Goal: Information Seeking & Learning: Learn about a topic

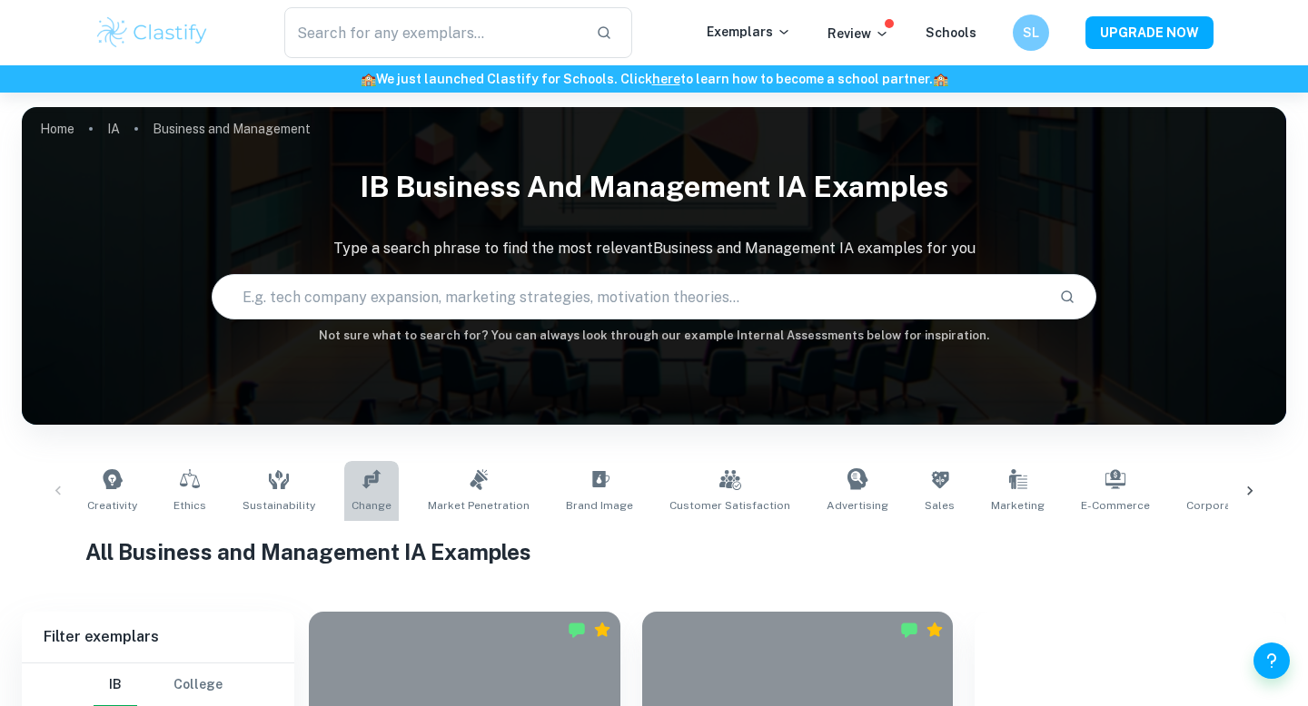
click at [363, 482] on icon at bounding box center [370, 478] width 19 height 19
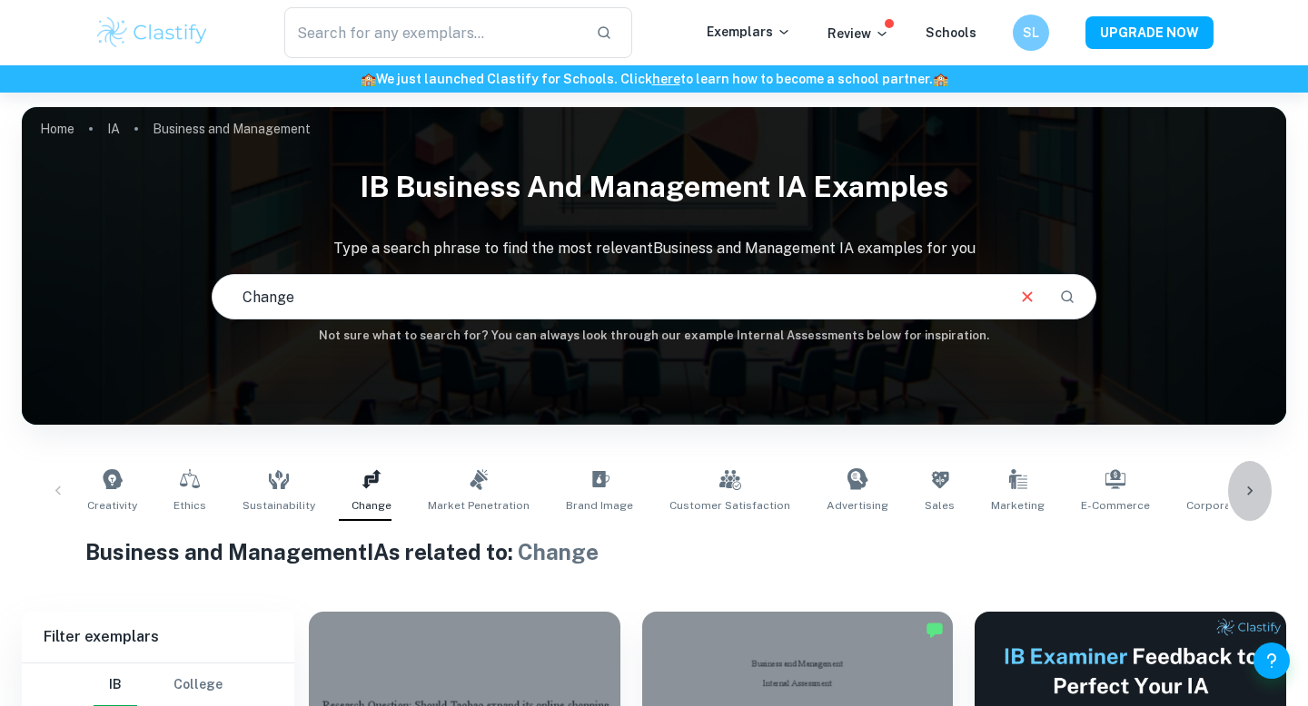
click at [1257, 486] on icon at bounding box center [1249, 491] width 18 height 18
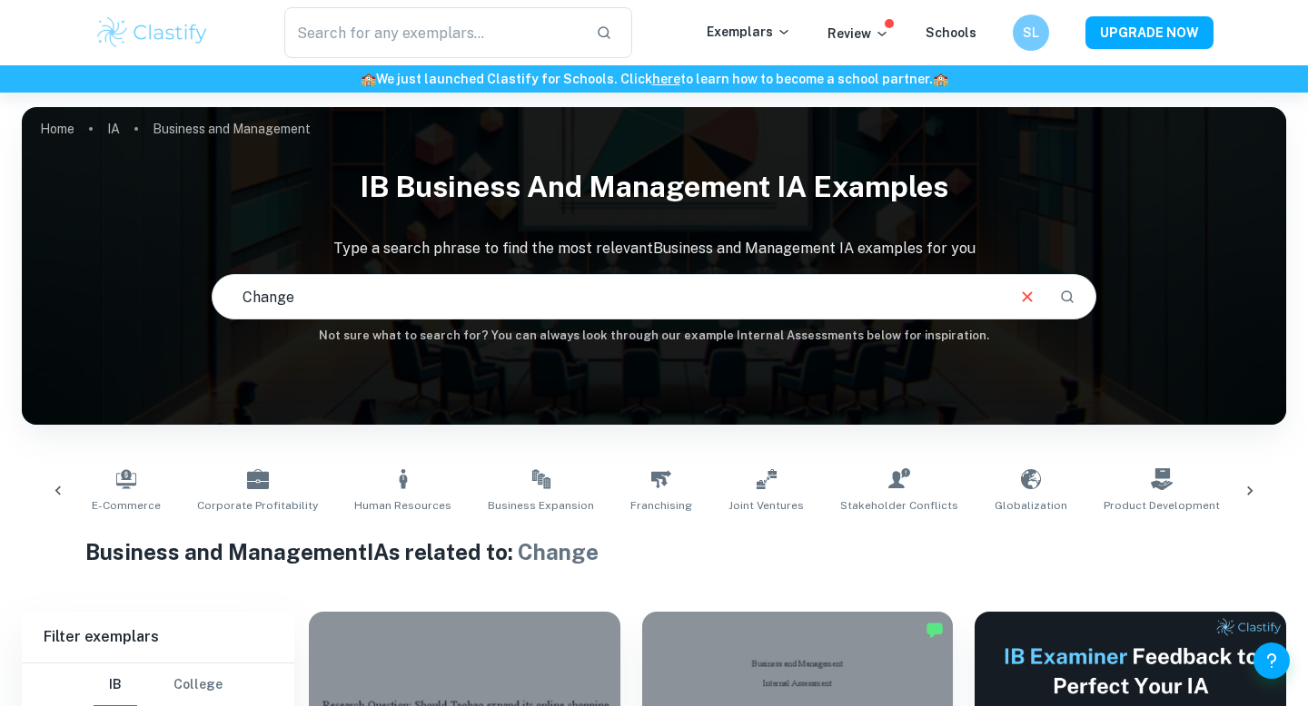
scroll to position [0, 1062]
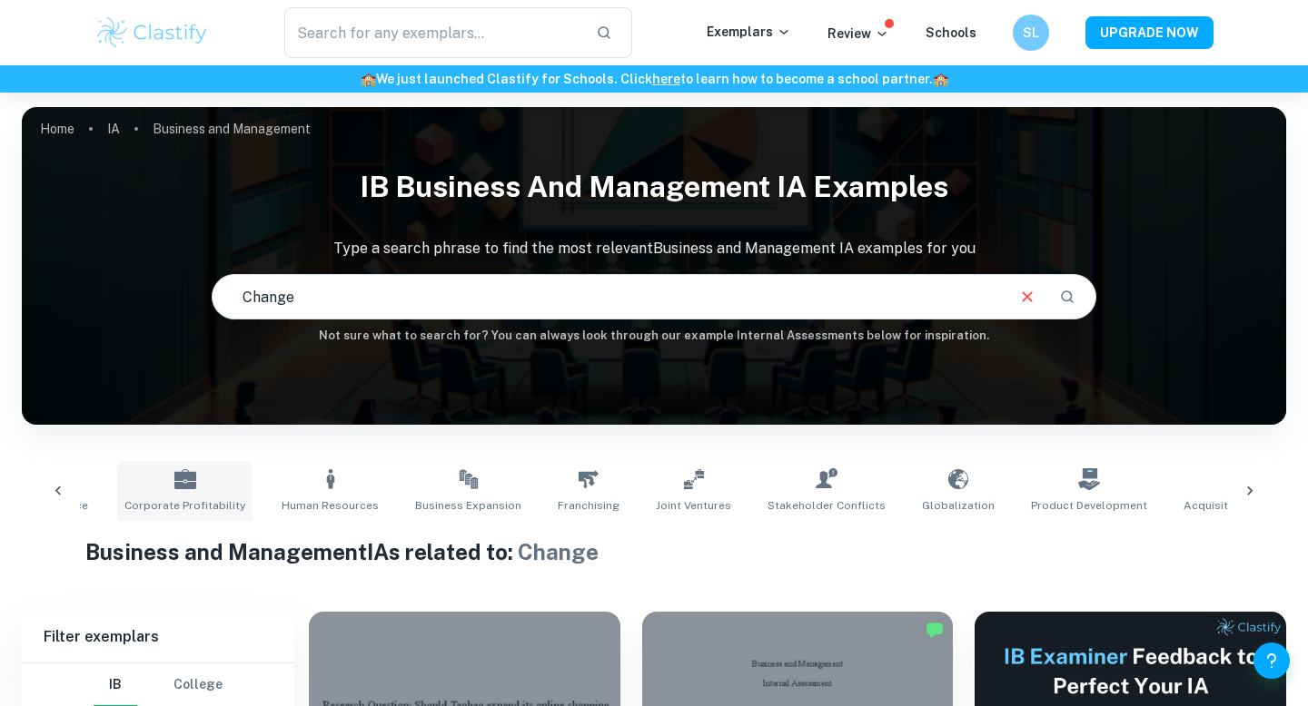
click at [191, 484] on link "Corporate Profitability" at bounding box center [184, 491] width 135 height 60
type input "Corporate Profitability"
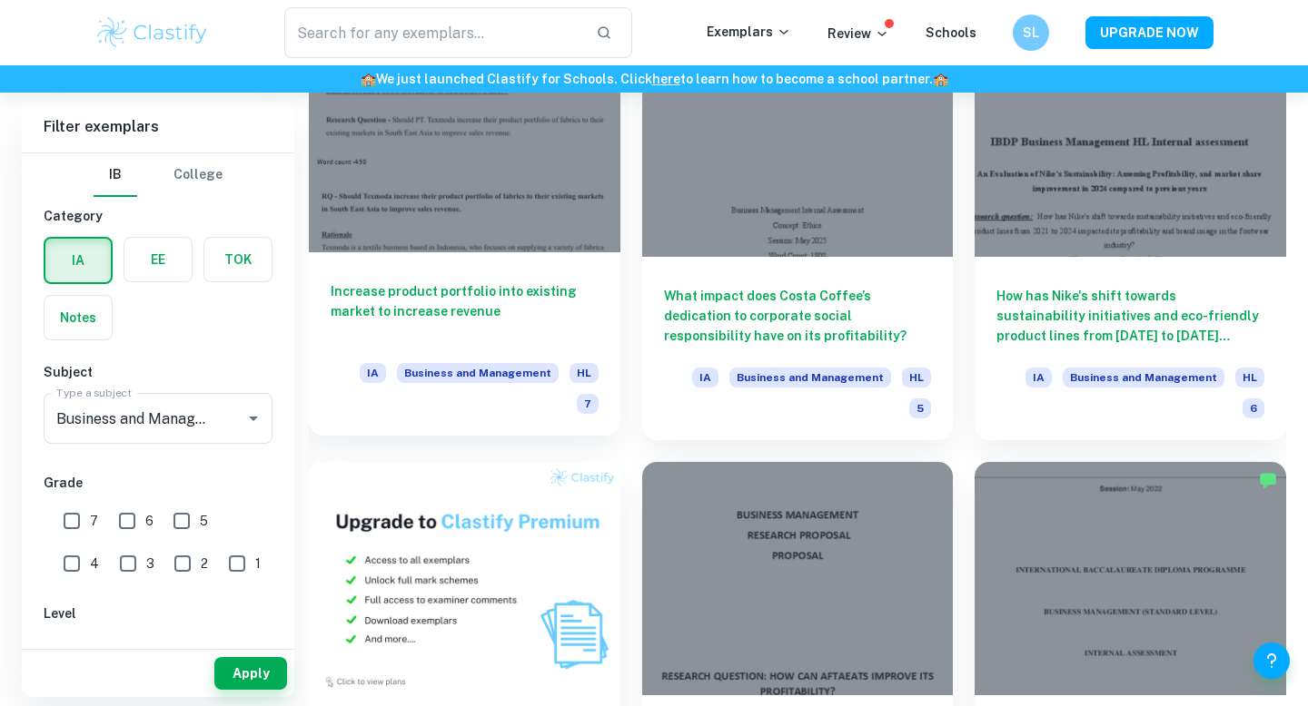
scroll to position [1199, 0]
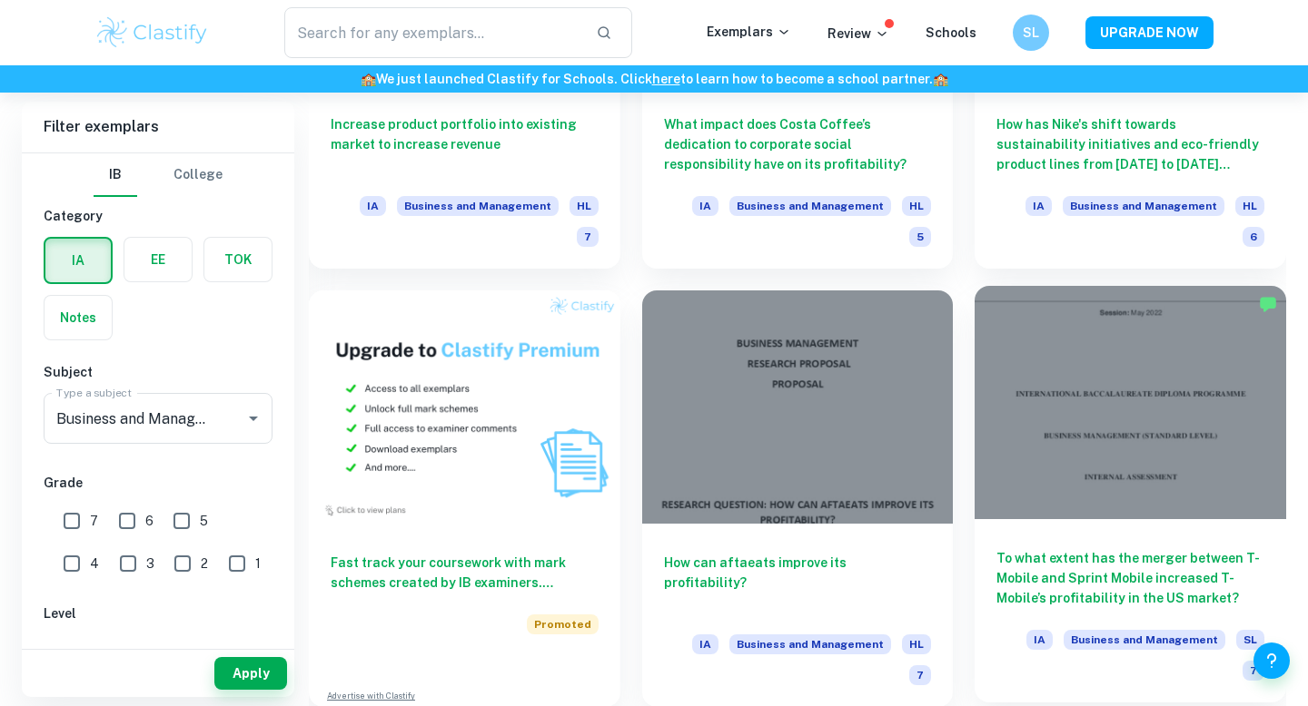
click at [1052, 548] on h6 "To what extent has the merger between T-Mobile and Sprint Mobile increased T-Mo…" at bounding box center [1130, 578] width 268 height 60
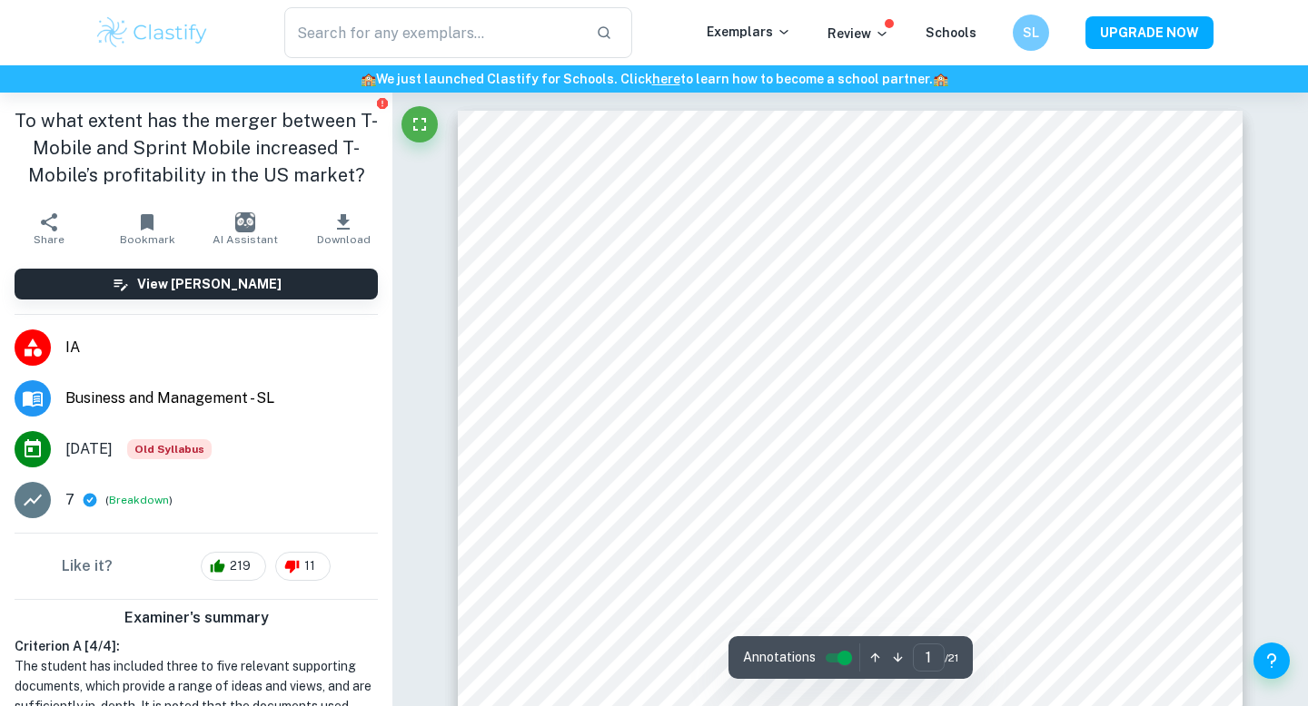
click at [189, 449] on span "Old Syllabus" at bounding box center [169, 450] width 84 height 20
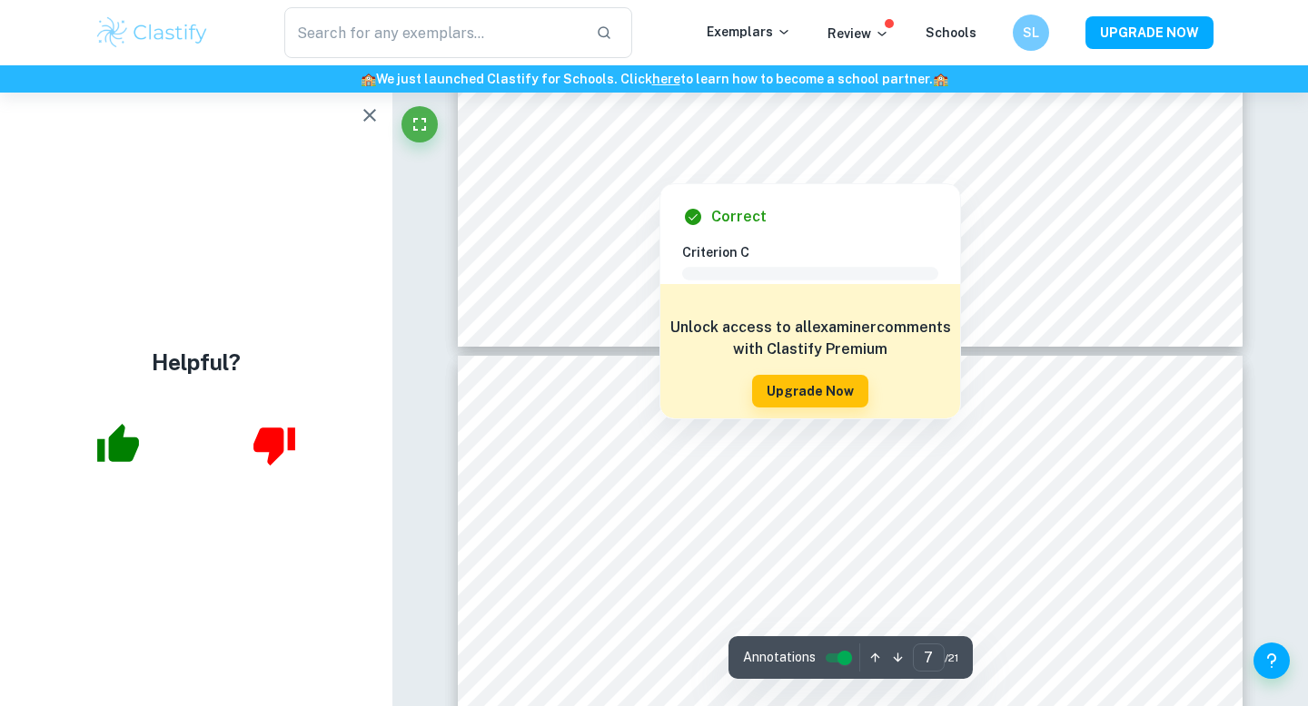
scroll to position [6159, 0]
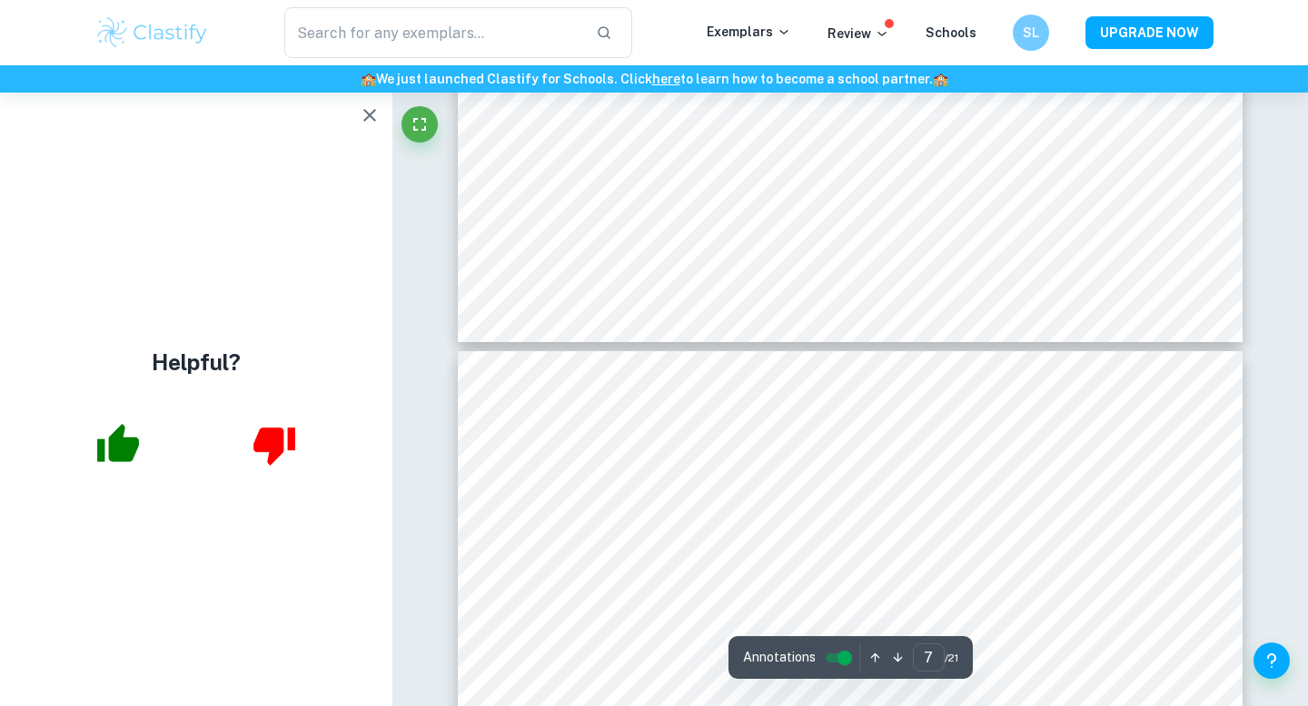
type input "6"
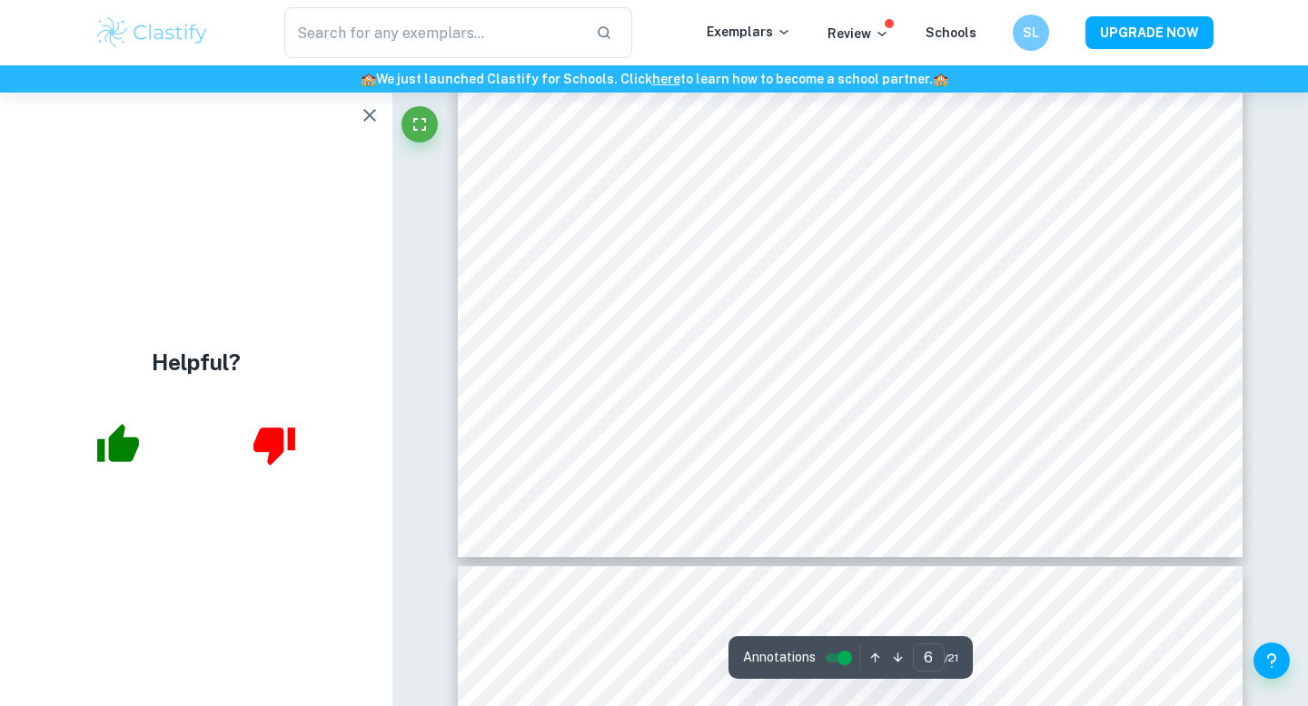
scroll to position [5913, 0]
